Goal: Task Accomplishment & Management: Use online tool/utility

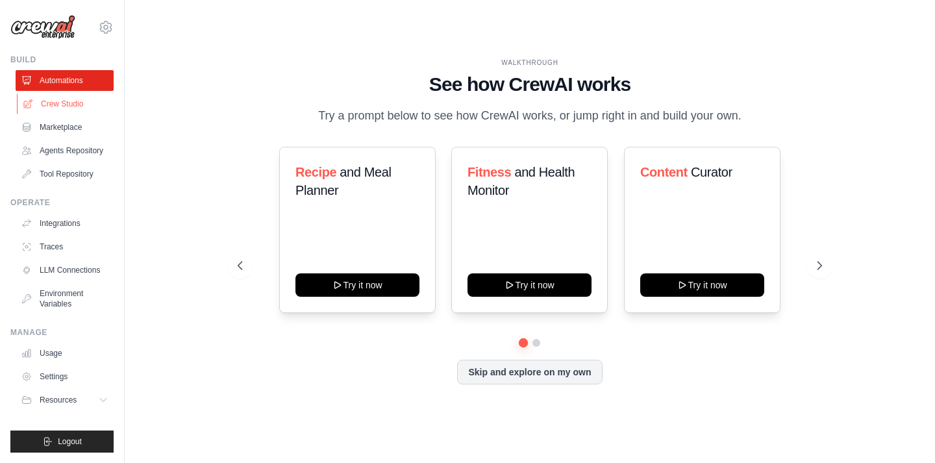
click at [68, 102] on link "Crew Studio" at bounding box center [66, 104] width 98 height 21
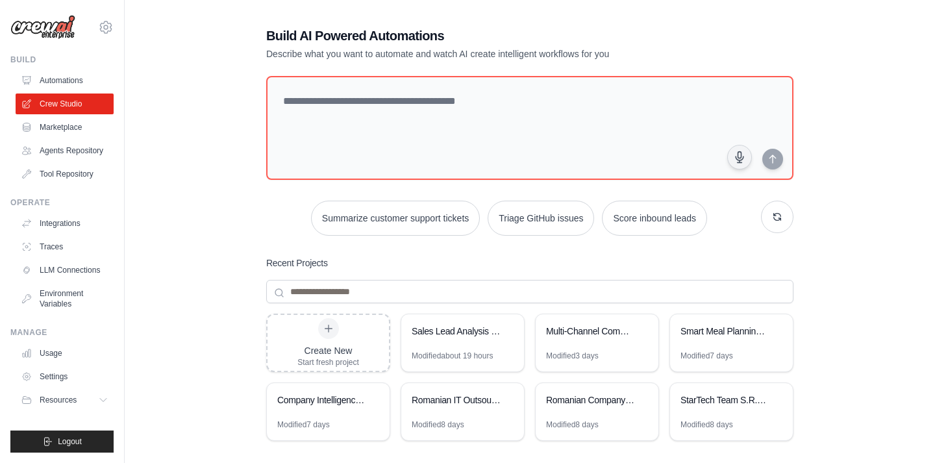
scroll to position [7, 0]
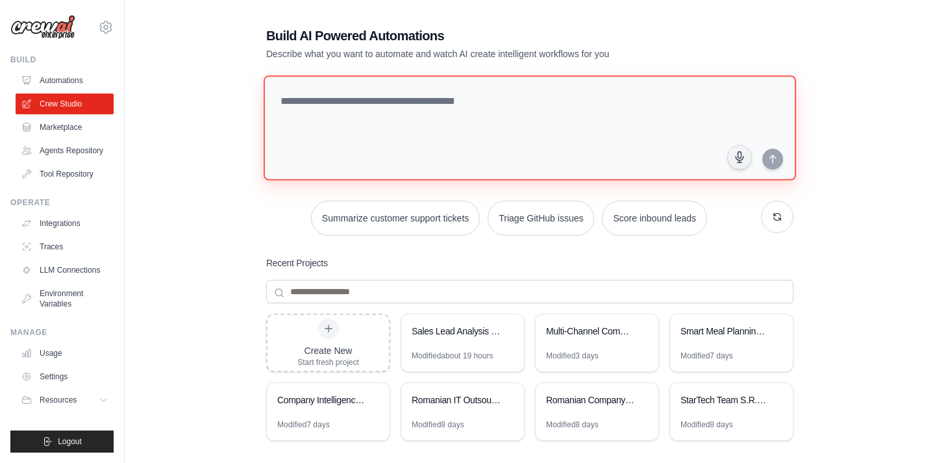
drag, startPoint x: 101, startPoint y: 393, endPoint x: 355, endPoint y: 120, distance: 372.7
click at [355, 120] on textarea at bounding box center [530, 127] width 533 height 105
type textarea "**********"
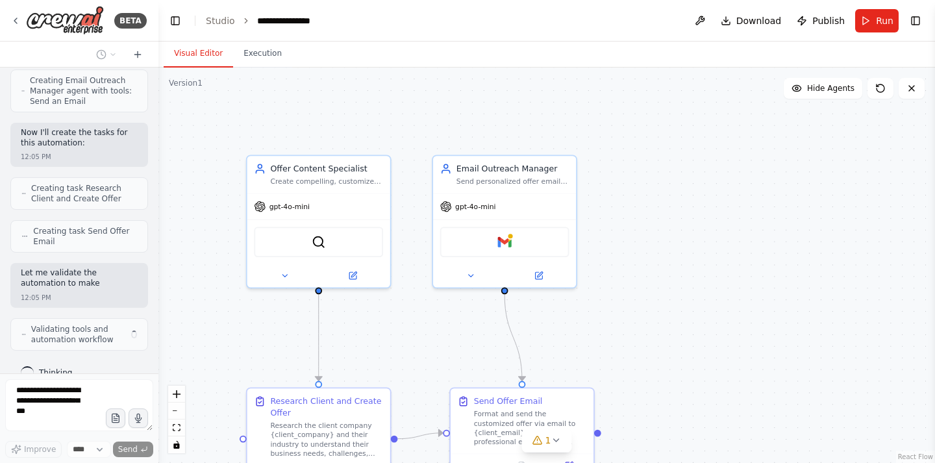
scroll to position [770, 0]
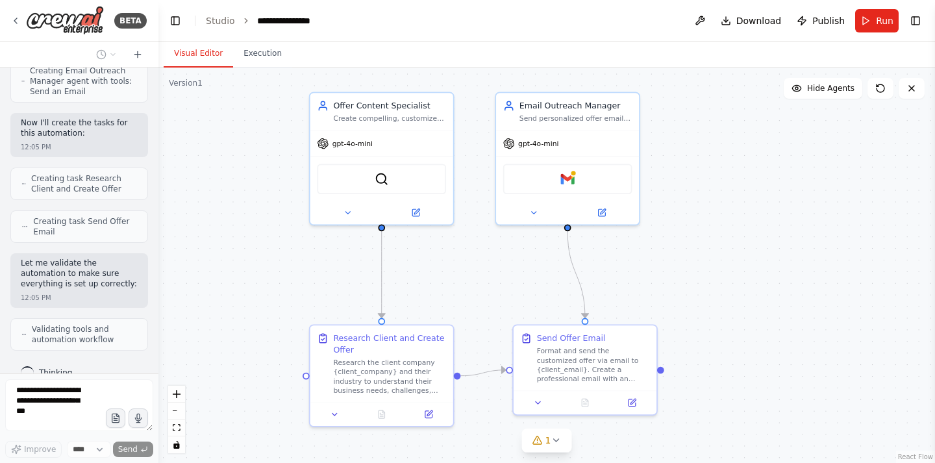
drag, startPoint x: 418, startPoint y: 316, endPoint x: 481, endPoint y: 253, distance: 89.1
click at [481, 253] on div ".deletable-edge-delete-btn { width: 20px; height: 20px; border: 0px solid #ffff…" at bounding box center [546, 266] width 777 height 396
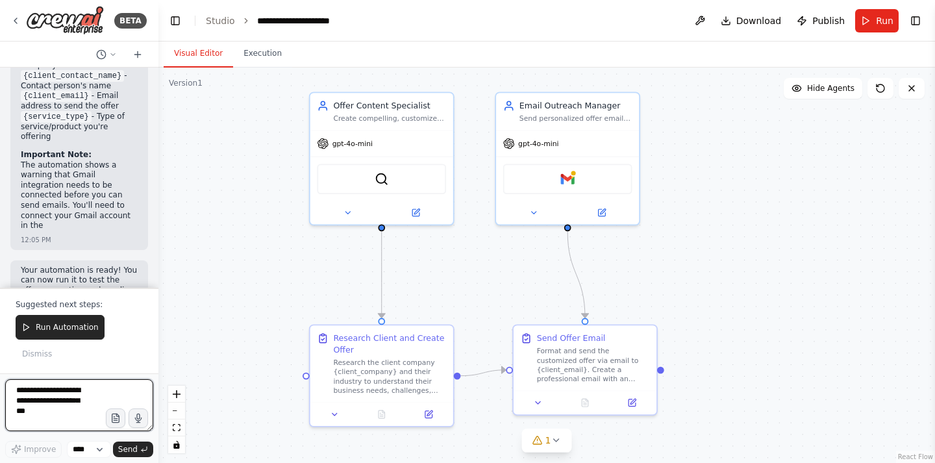
scroll to position [1500, 0]
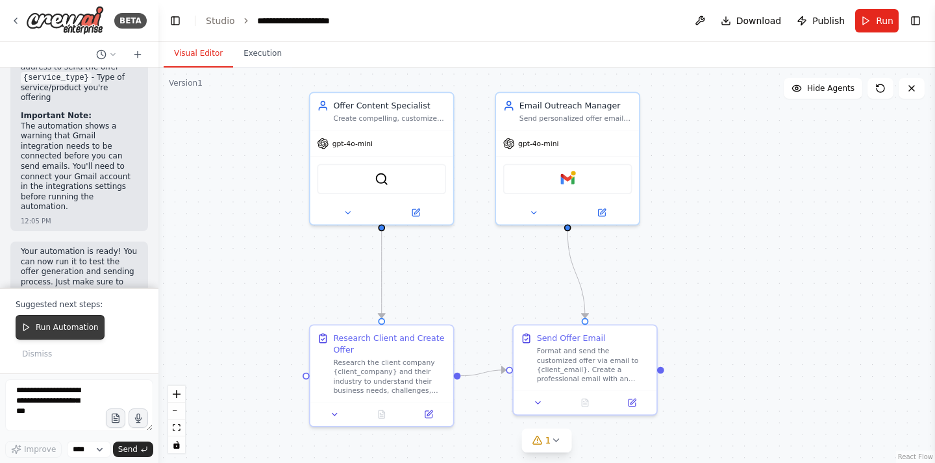
click at [88, 329] on span "Run Automation" at bounding box center [67, 327] width 63 height 10
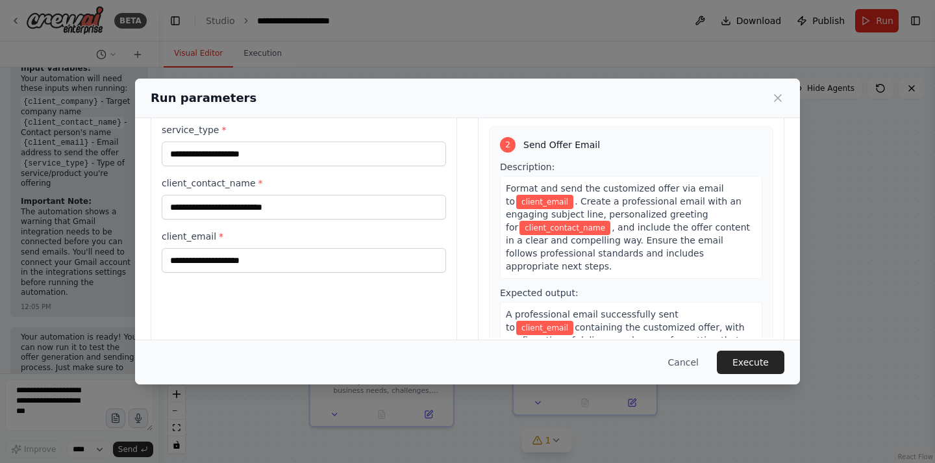
scroll to position [105, 0]
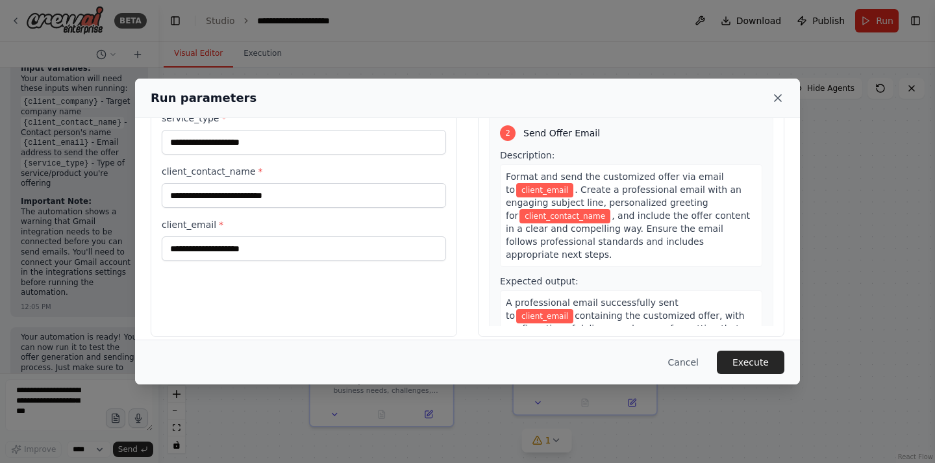
click at [781, 97] on icon at bounding box center [778, 98] width 13 height 13
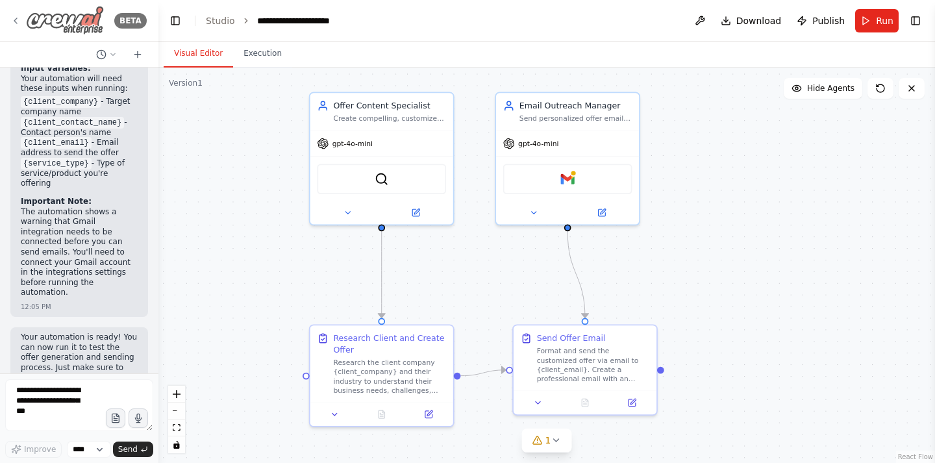
click at [18, 23] on icon at bounding box center [15, 21] width 10 height 10
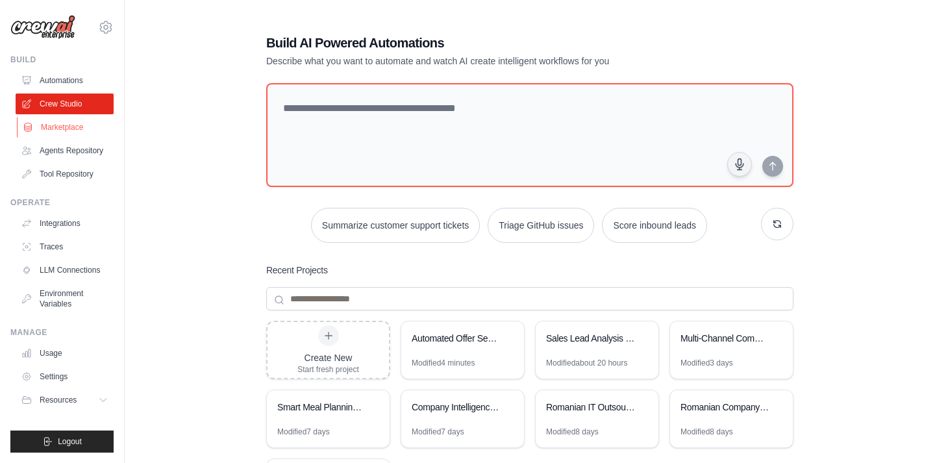
click at [75, 131] on link "Marketplace" at bounding box center [66, 127] width 98 height 21
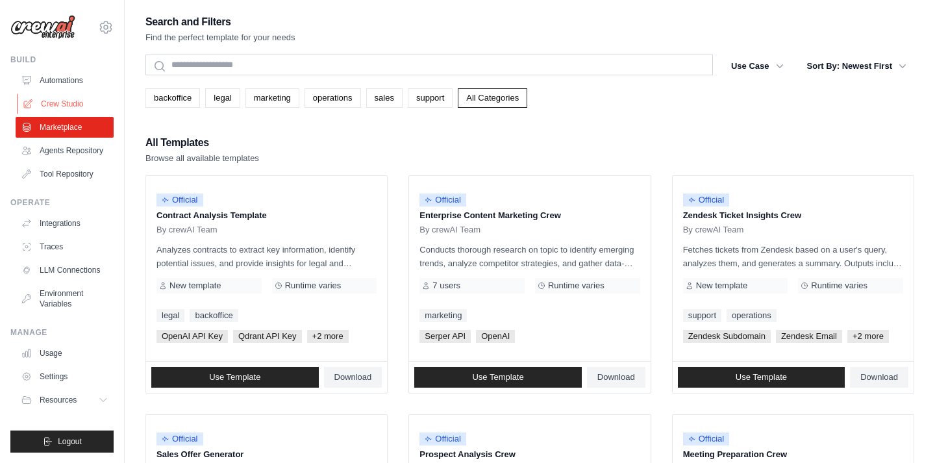
click at [66, 111] on link "Crew Studio" at bounding box center [66, 104] width 98 height 21
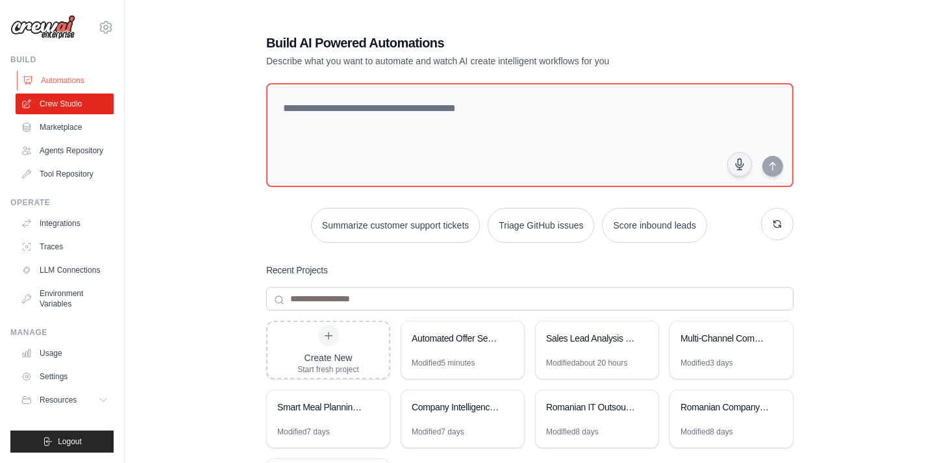
click at [69, 82] on link "Automations" at bounding box center [66, 80] width 98 height 21
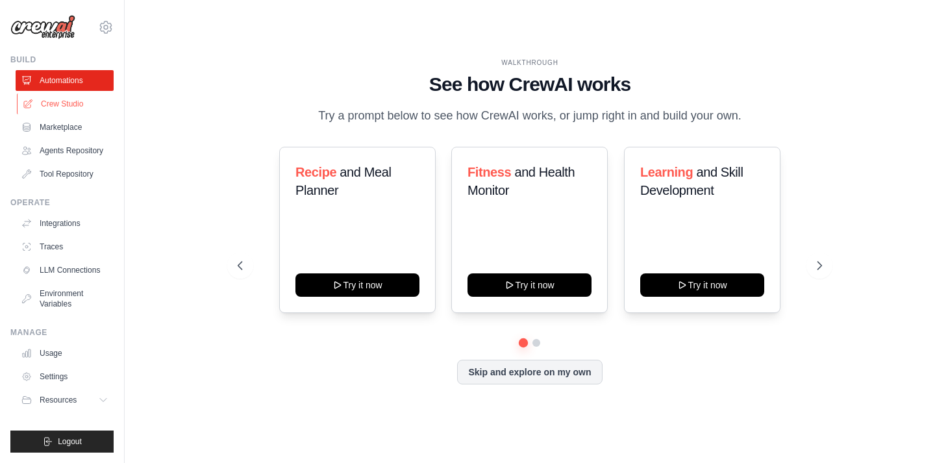
click at [71, 108] on link "Crew Studio" at bounding box center [66, 104] width 98 height 21
